Goal: Find specific page/section: Find specific page/section

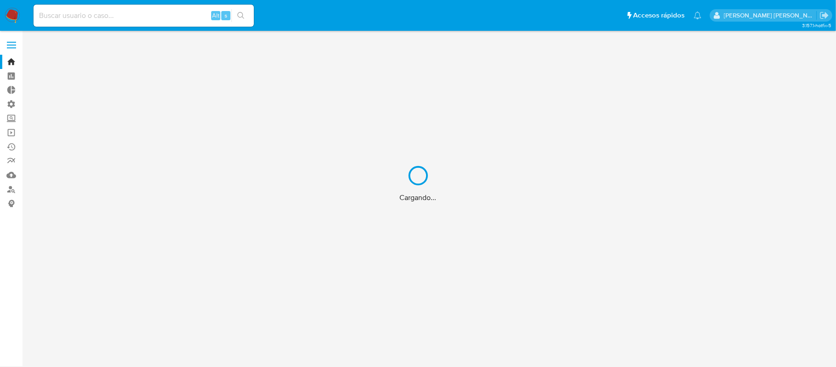
click at [142, 15] on div "Cargando..." at bounding box center [418, 183] width 836 height 367
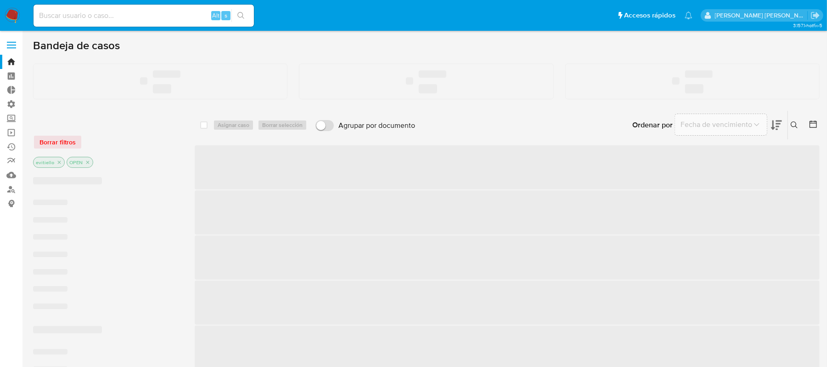
click at [132, 16] on input at bounding box center [144, 16] width 220 height 12
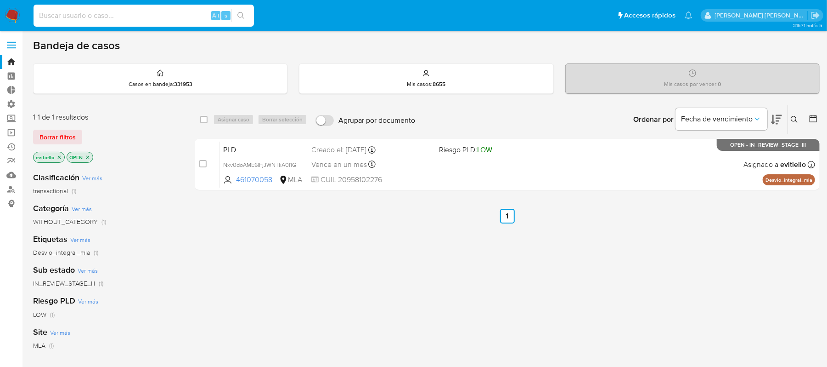
paste input "1799902527"
type input "1799902527"
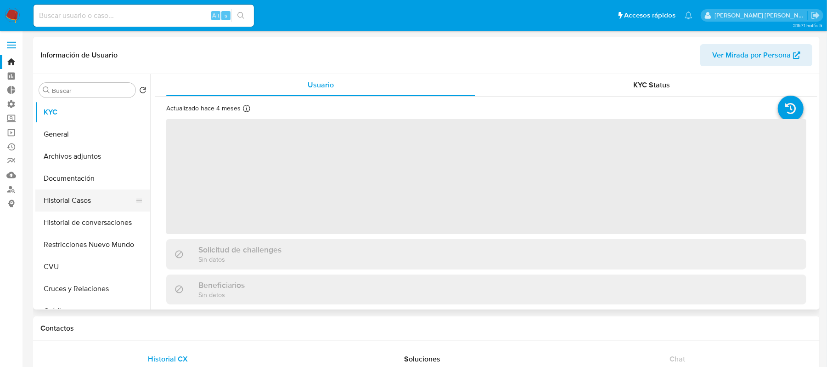
click at [93, 204] on button "Historial Casos" at bounding box center [88, 200] width 107 height 22
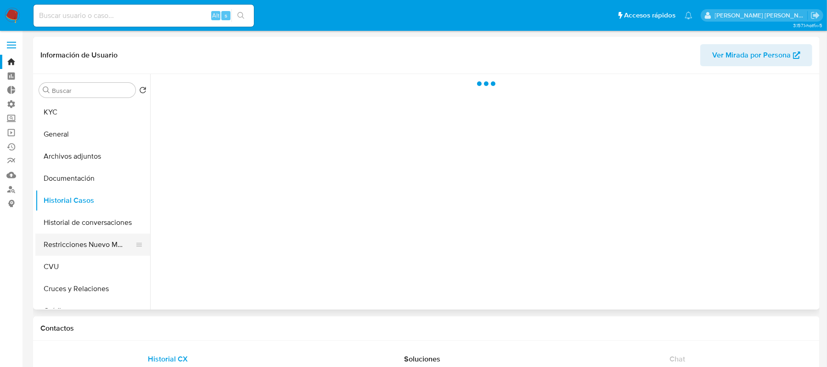
select select "10"
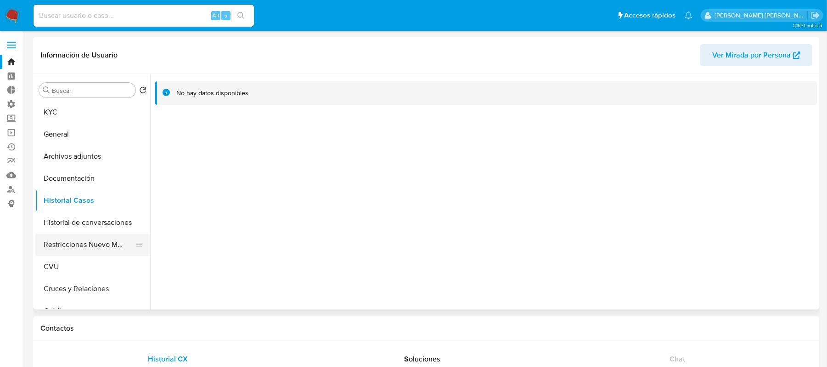
click at [105, 243] on button "Restricciones Nuevo Mundo" at bounding box center [88, 244] width 107 height 22
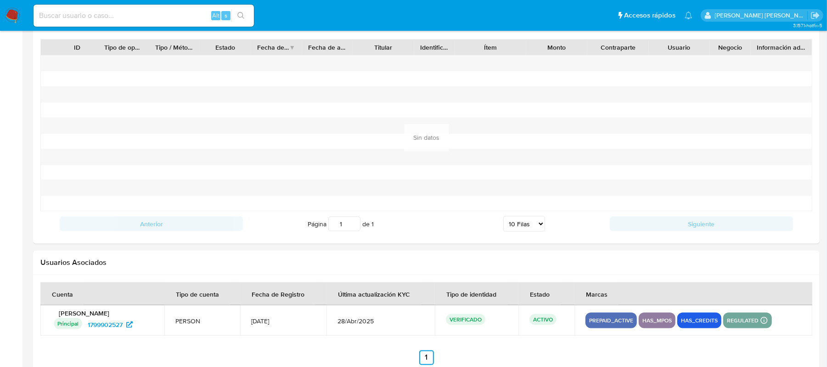
scroll to position [924, 0]
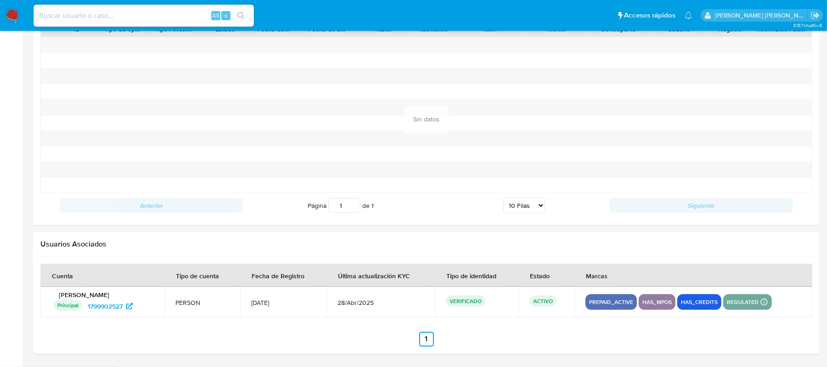
click at [97, 28] on div "Alt s" at bounding box center [144, 16] width 220 height 26
click at [110, 22] on div "Alt s" at bounding box center [144, 16] width 220 height 22
click at [122, 21] on input at bounding box center [144, 16] width 220 height 12
paste input "heulqPfhdVISf1lJyrLW2oG7"
type input "heulqPfhdVISf1lJyrLW2oG7"
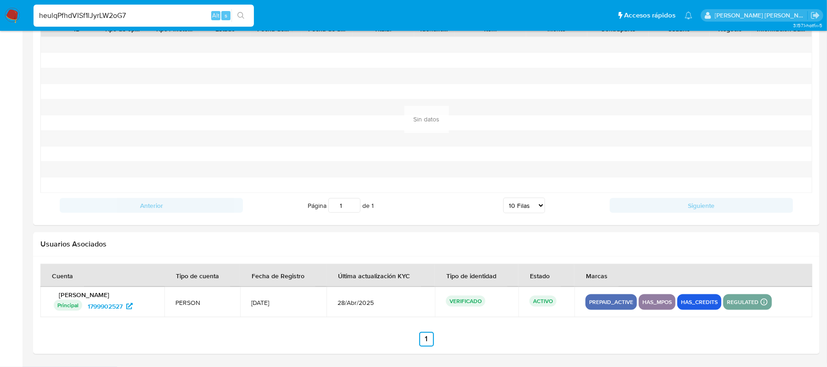
click at [248, 14] on button "search-icon" at bounding box center [240, 15] width 19 height 13
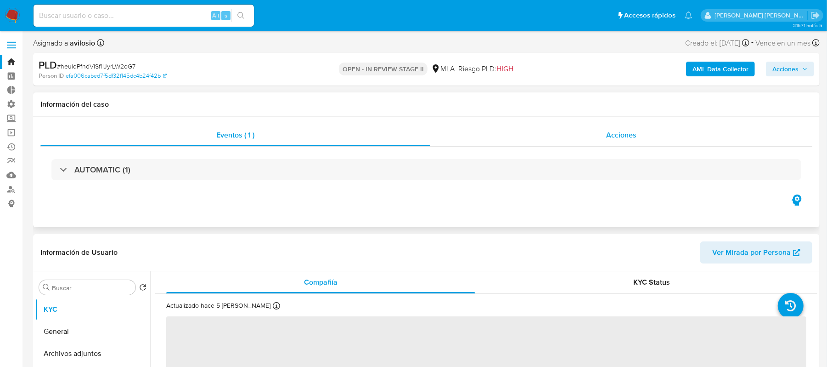
click at [557, 131] on div "Acciones" at bounding box center [621, 135] width 382 height 22
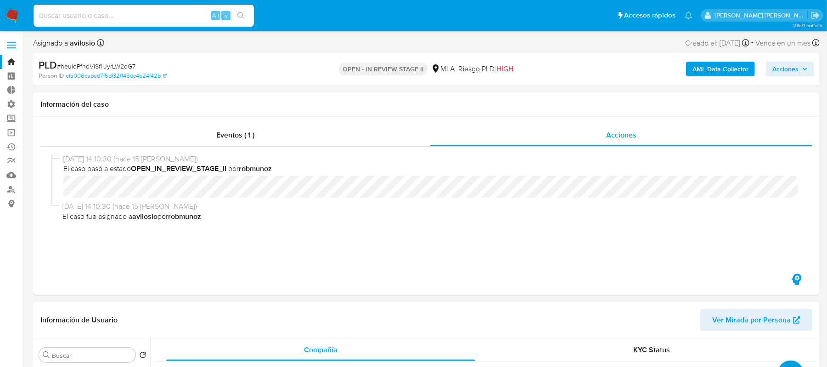
select select "10"
click at [145, 19] on input at bounding box center [144, 16] width 220 height 12
paste input "WI0XW3duLZyTPxKGxuoNToOT"
type input "WI0XW3duLZyTPxKGxuoNToOT"
click at [240, 15] on icon "search-icon" at bounding box center [240, 15] width 7 height 7
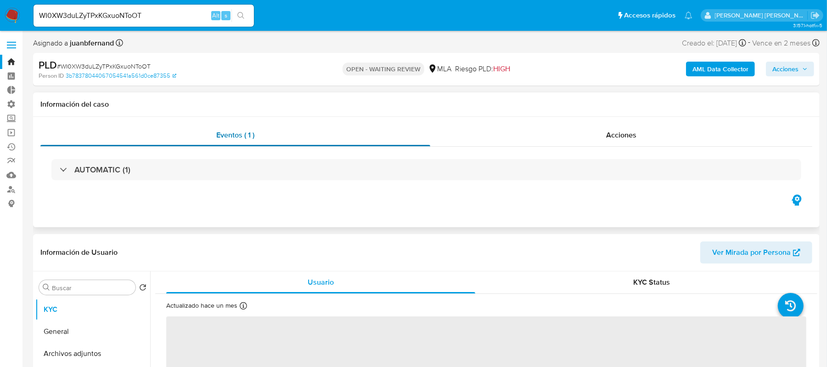
select select "10"
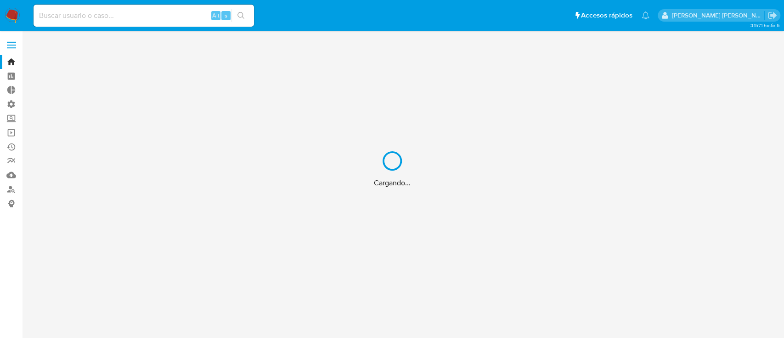
click at [88, 18] on div "Cargando..." at bounding box center [392, 169] width 784 height 338
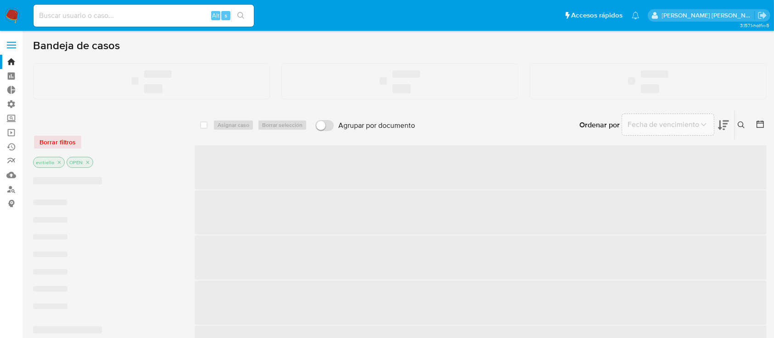
click at [98, 16] on input at bounding box center [144, 16] width 220 height 12
paste input "e7qi0R3jKoFS8kp2oC7jAyCw"
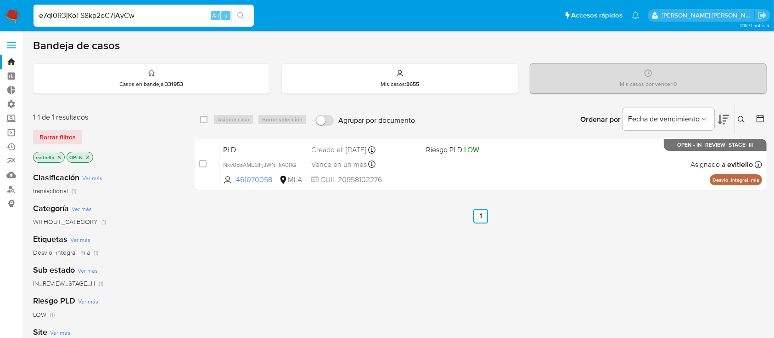
type input "e7qi0R3jKoFS8kp2oC7jAyCw"
click at [242, 17] on icon "search-icon" at bounding box center [240, 15] width 7 height 7
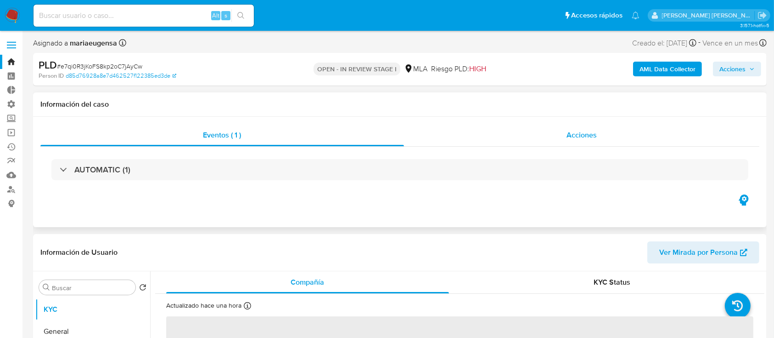
click at [575, 130] on span "Acciones" at bounding box center [582, 135] width 30 height 11
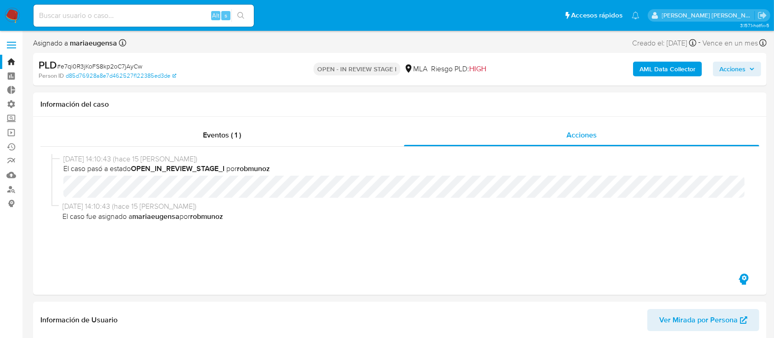
select select "10"
click at [165, 17] on input at bounding box center [144, 16] width 220 height 12
paste input "259988840"
type input "259988840"
click at [250, 15] on button "search-icon" at bounding box center [240, 15] width 19 height 13
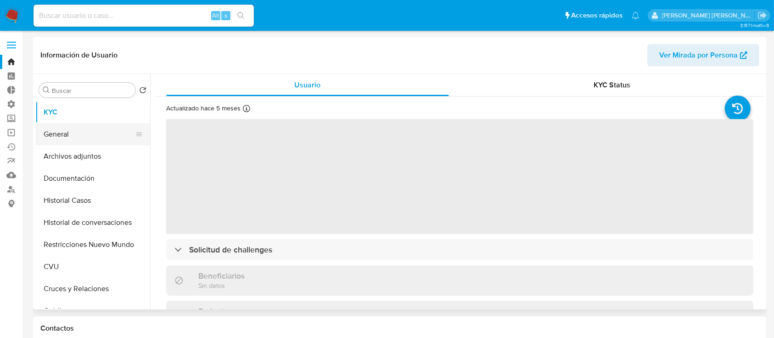
click at [68, 129] on button "General" at bounding box center [88, 134] width 107 height 22
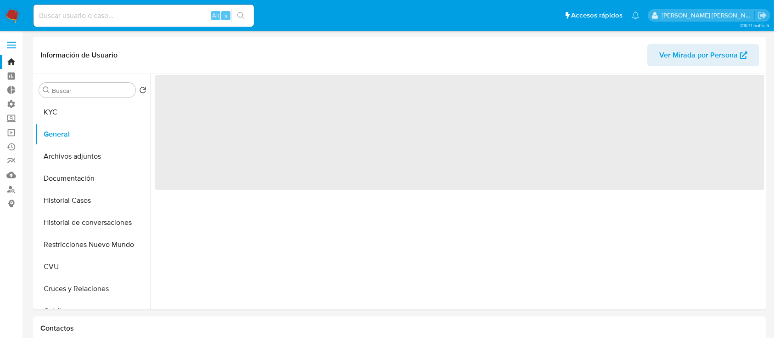
select select "10"
